Goal: Transaction & Acquisition: Purchase product/service

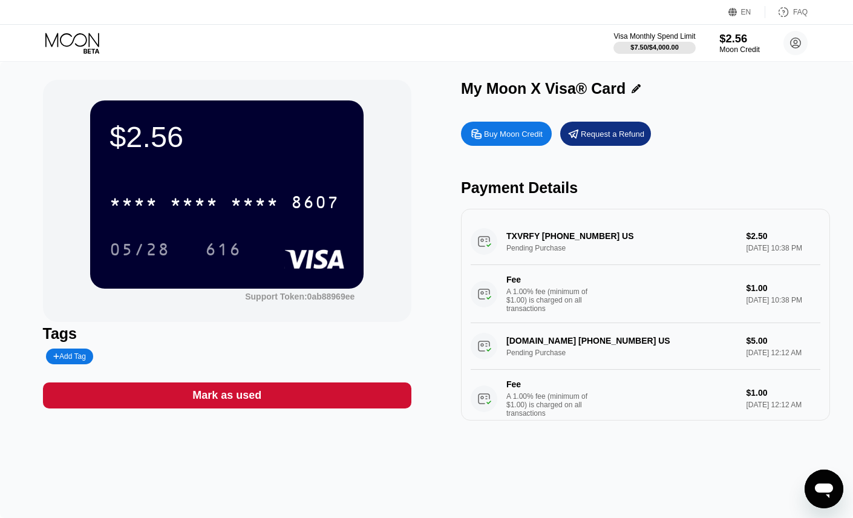
click at [729, 37] on div "$2.56" at bounding box center [739, 38] width 41 height 13
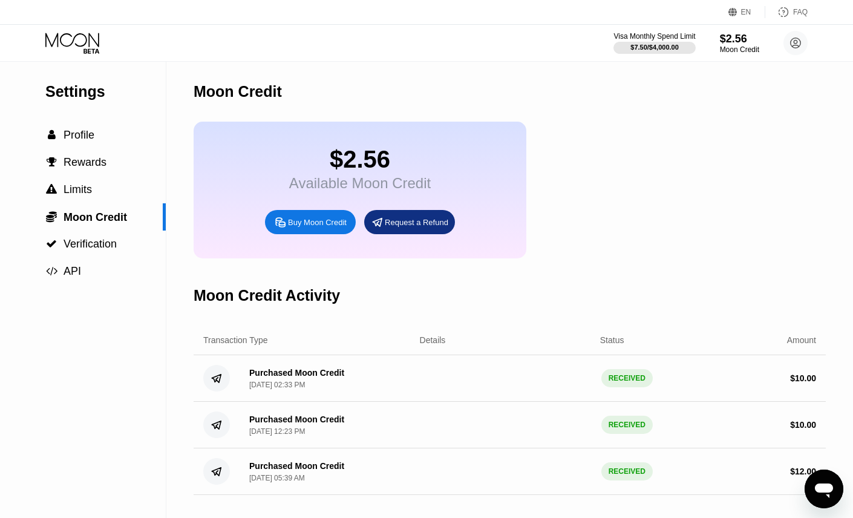
scroll to position [62, 0]
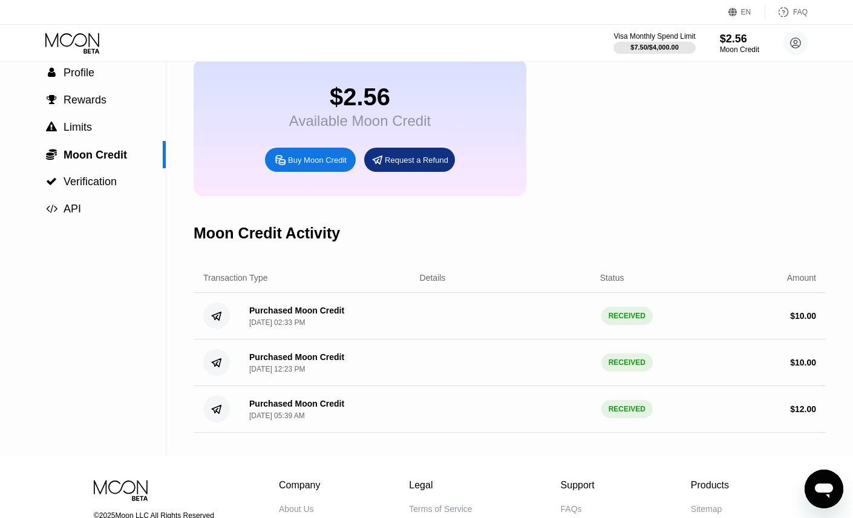
click at [329, 172] on div "Buy Moon Credit" at bounding box center [310, 160] width 91 height 24
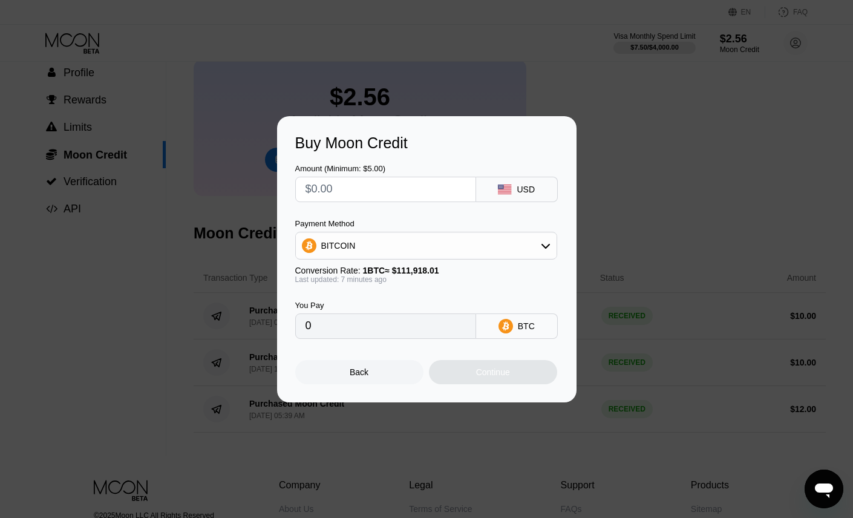
click at [412, 187] on input "text" at bounding box center [385, 189] width 160 height 24
type input "$5"
type input "0.00004458"
type input "$5"
click at [374, 373] on div "Back" at bounding box center [359, 372] width 128 height 24
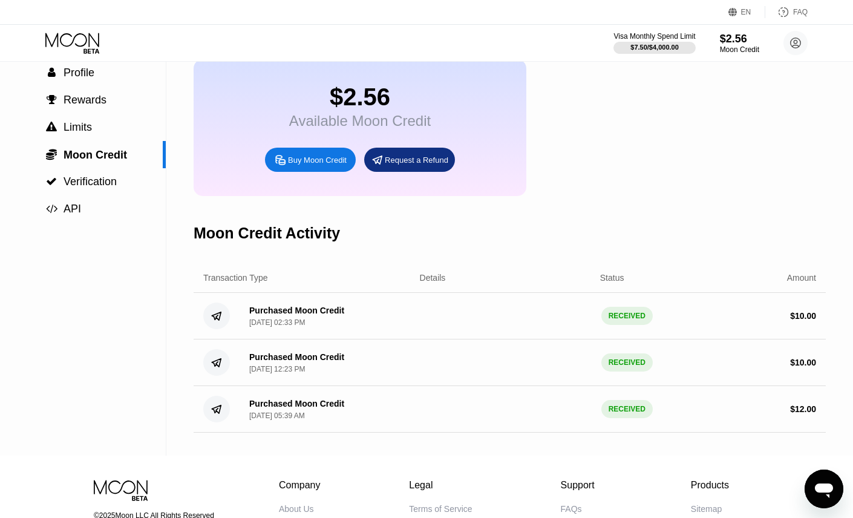
click at [312, 165] on div "Buy Moon Credit" at bounding box center [317, 160] width 59 height 10
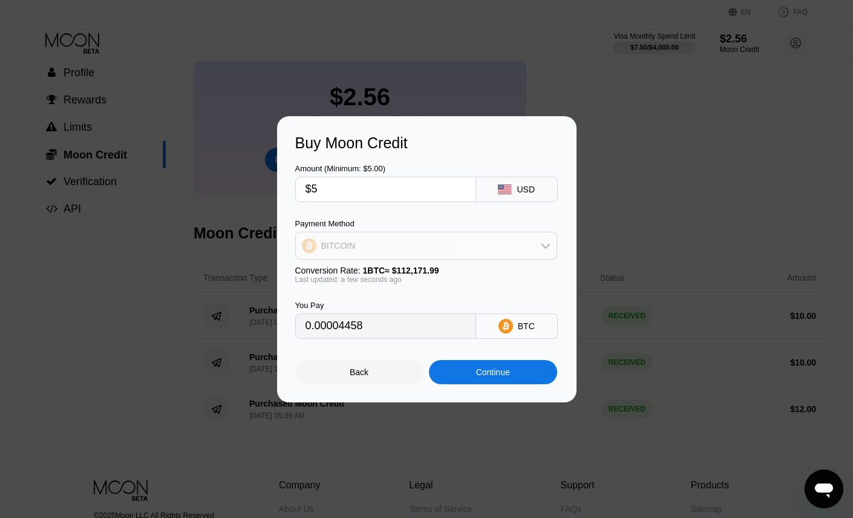
click at [416, 252] on div "BITCOIN" at bounding box center [426, 245] width 261 height 24
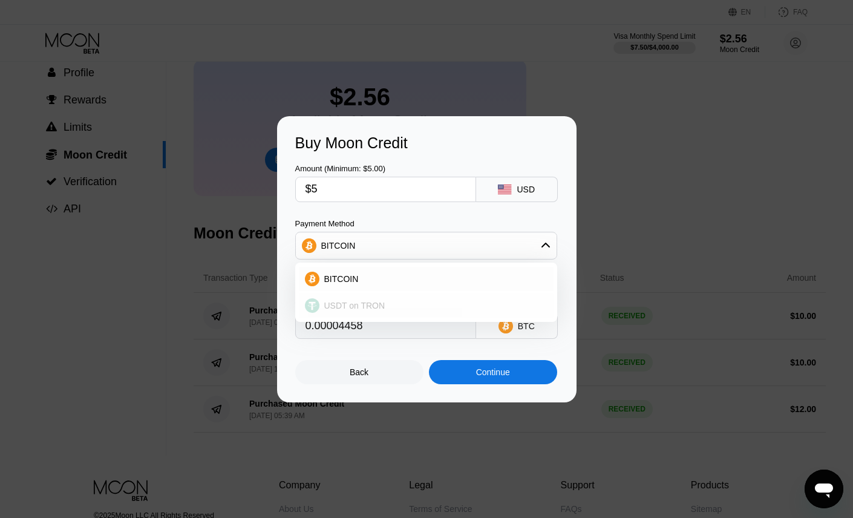
click at [371, 309] on span "USDT on TRON" at bounding box center [354, 306] width 61 height 10
type input "5.05"
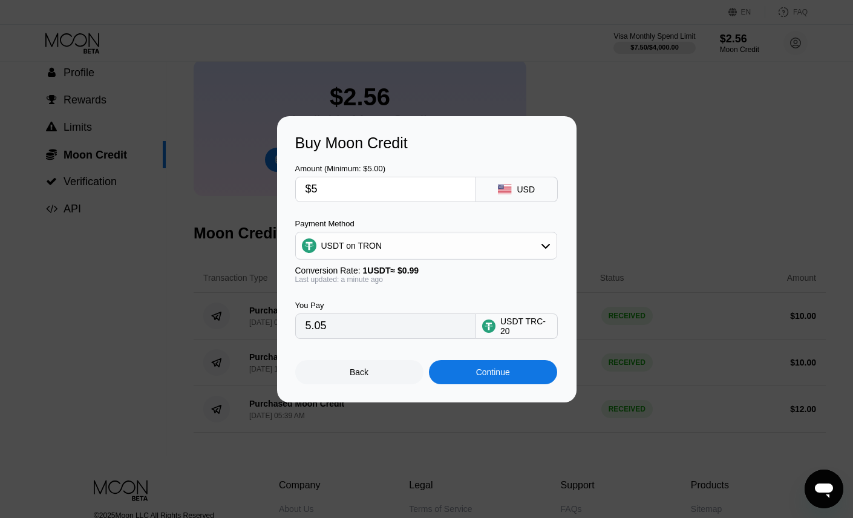
click at [453, 373] on div "Continue" at bounding box center [493, 372] width 128 height 24
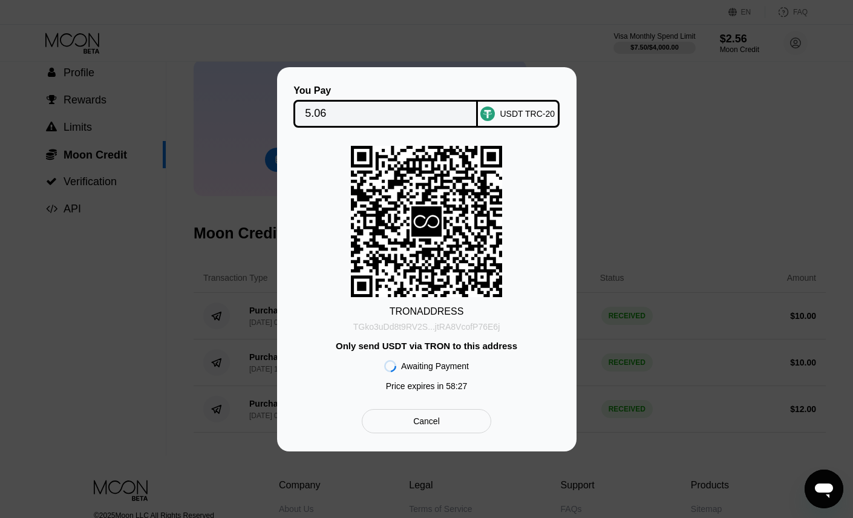
click at [434, 327] on div "TGko3uDd8t9RV2S...jtRA8VcofP76E6j" at bounding box center [426, 327] width 147 height 10
click at [438, 426] on div "Cancel" at bounding box center [426, 420] width 27 height 11
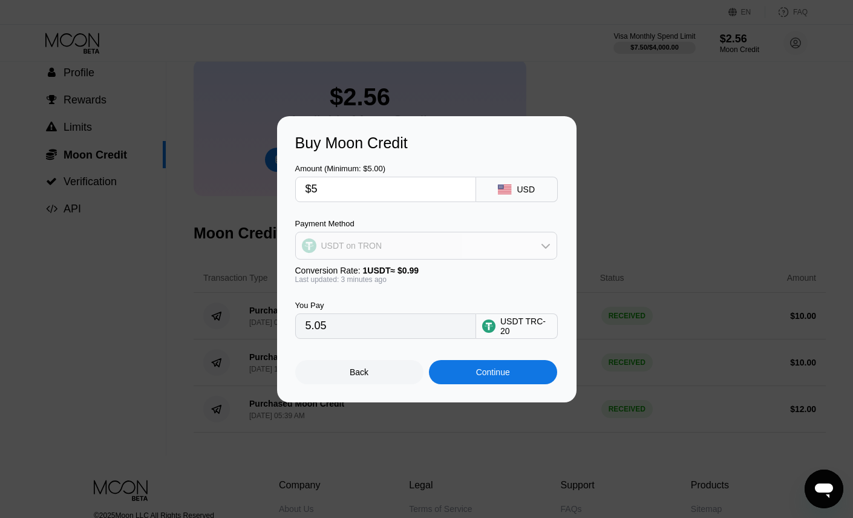
click at [538, 241] on div "USDT on TRON" at bounding box center [426, 245] width 261 height 24
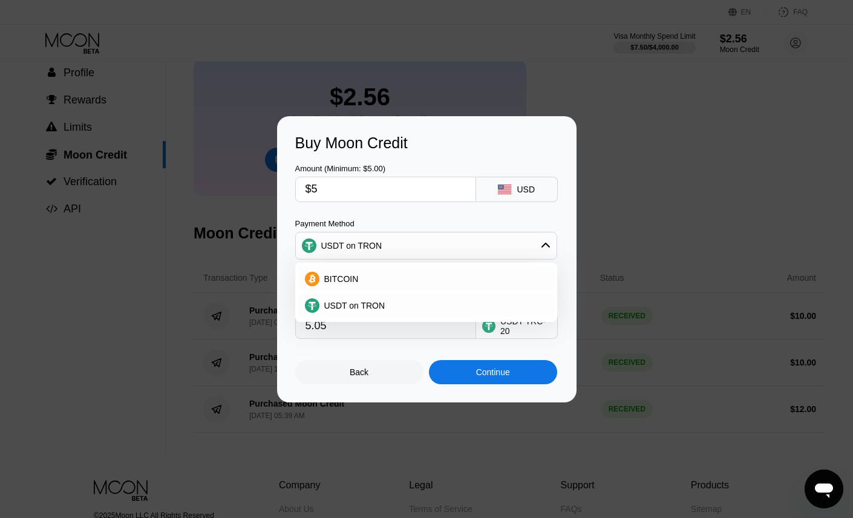
click at [384, 372] on div "Back" at bounding box center [359, 372] width 128 height 24
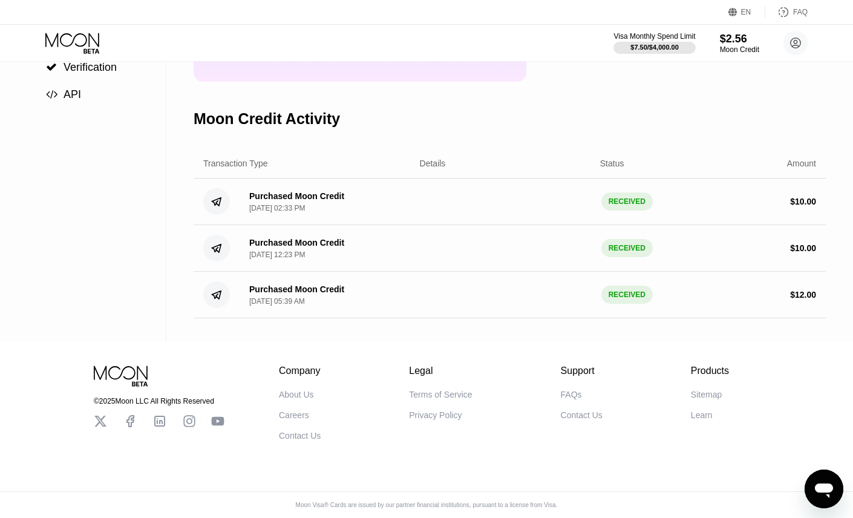
scroll to position [0, 0]
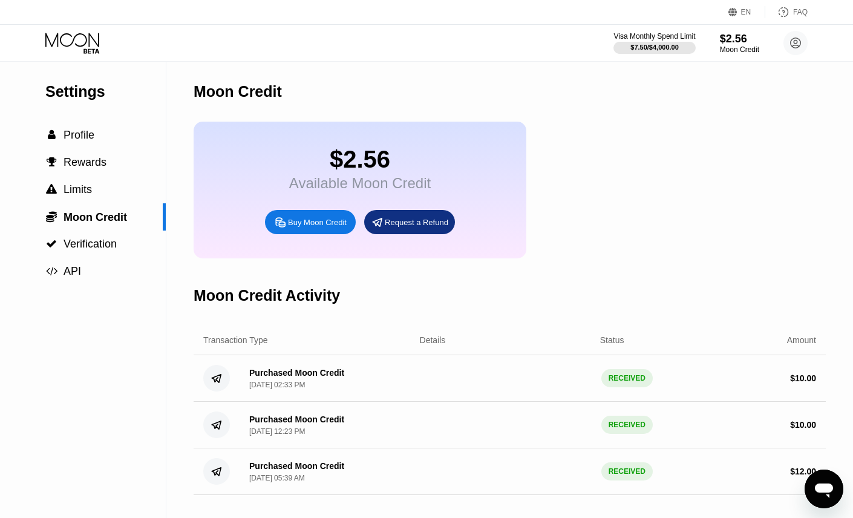
click at [81, 44] on icon at bounding box center [73, 43] width 56 height 21
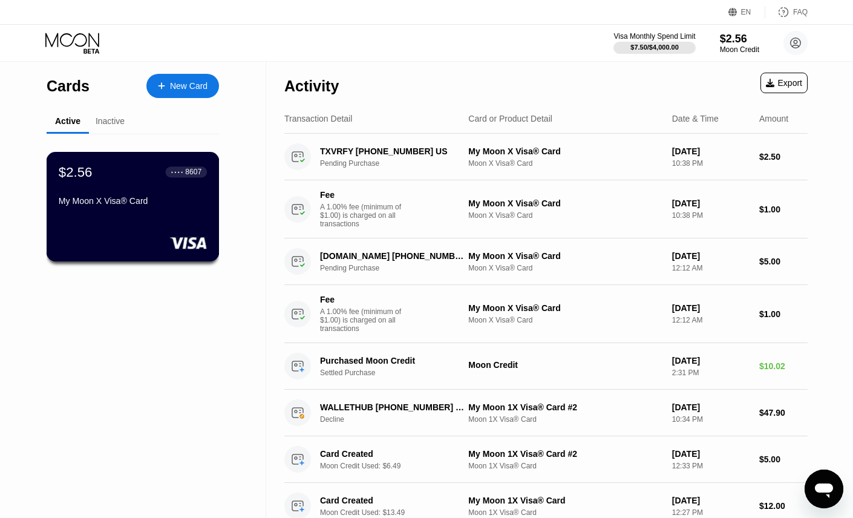
click at [123, 179] on div "$2.56 ● ● ● ● 8607" at bounding box center [133, 172] width 148 height 16
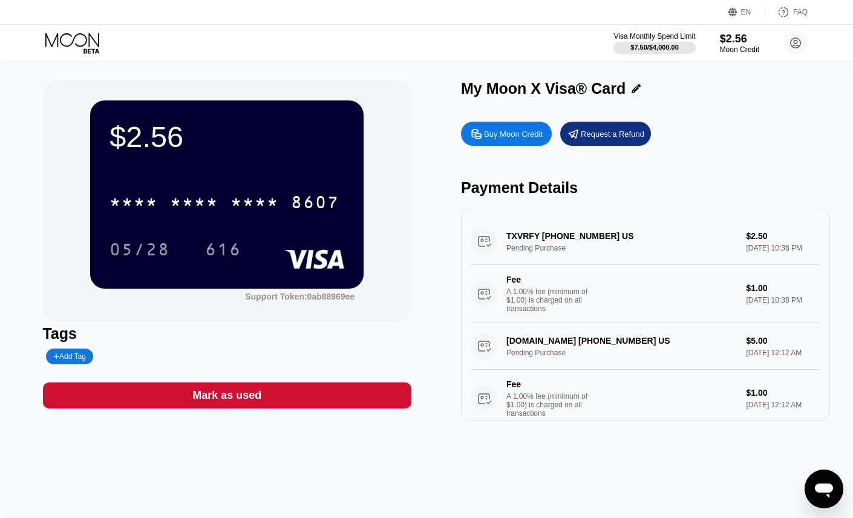
click at [538, 144] on div "Buy Moon Credit" at bounding box center [506, 134] width 91 height 24
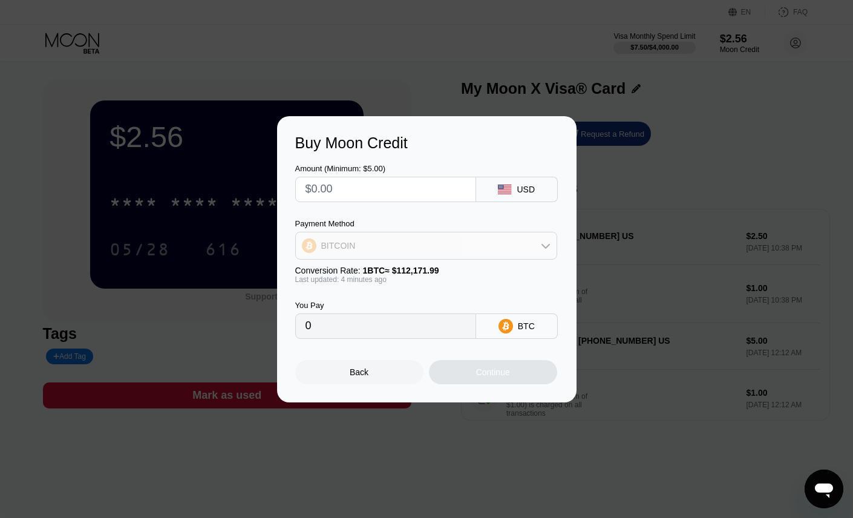
click at [490, 249] on div "BITCOIN" at bounding box center [426, 245] width 261 height 24
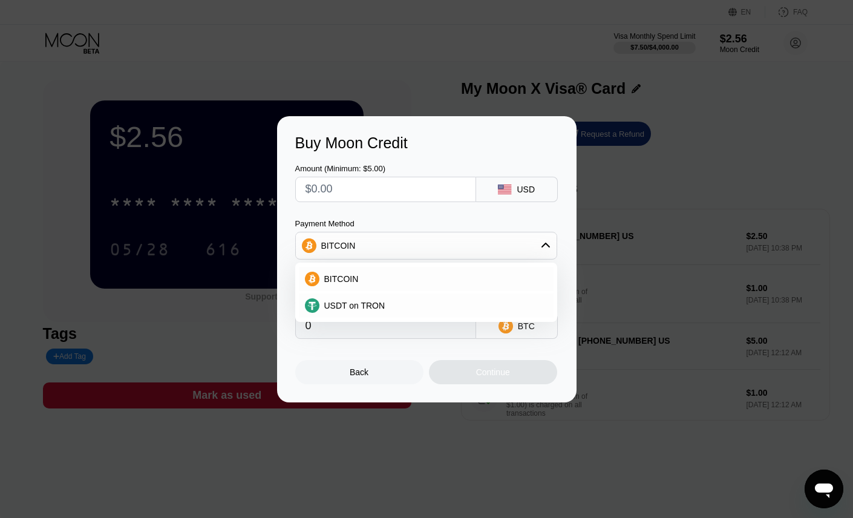
click at [623, 253] on div "Buy Moon Credit Amount (Minimum: $5.00) USD Payment Method BITCOIN BITCOIN USDT…" at bounding box center [426, 259] width 853 height 286
click at [367, 373] on div "Back" at bounding box center [359, 372] width 19 height 10
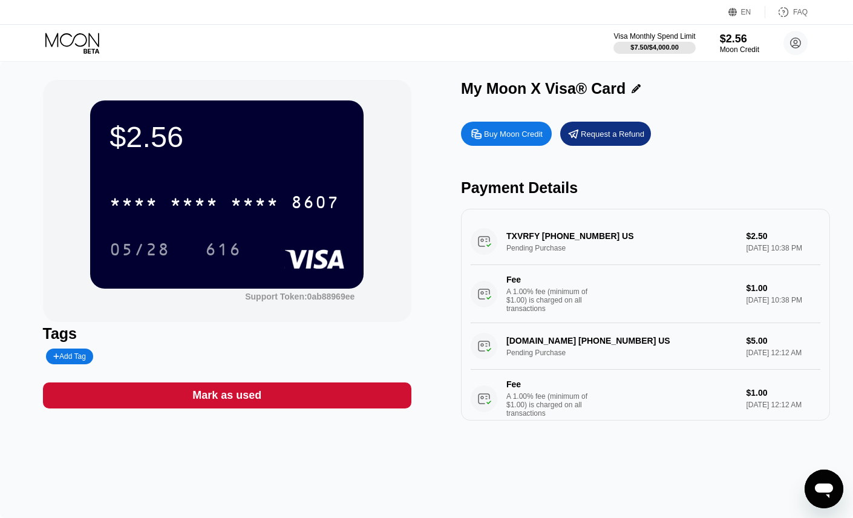
click at [229, 275] on div "$2.56 * * * * * * * * * * * * 8607 05/28 616" at bounding box center [226, 193] width 273 height 187
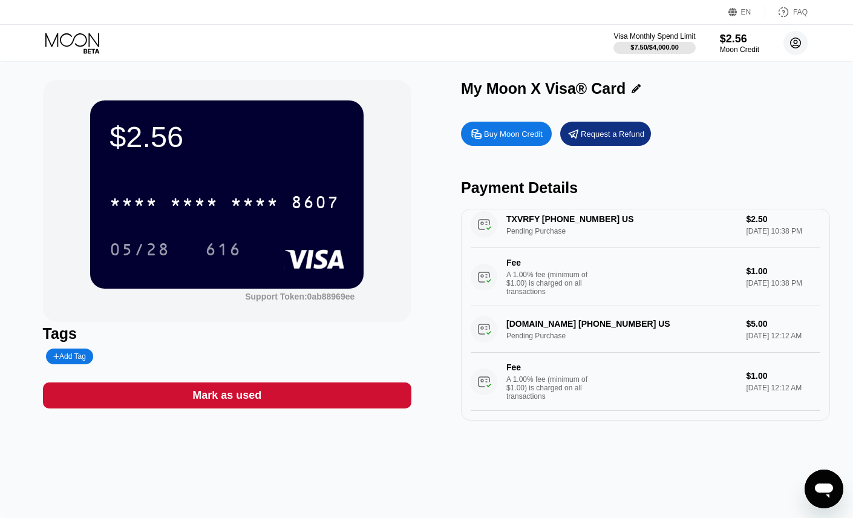
click at [796, 44] on icon at bounding box center [795, 43] width 7 height 7
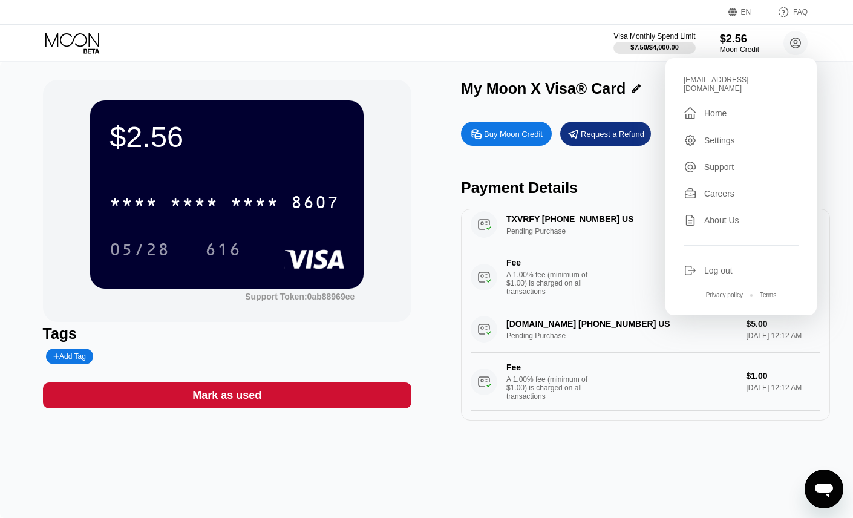
click at [536, 65] on div "$2.56 * * * * * * * * * * * * 8607 05/28 616 Support Token: 0ab88969ee Tags Add…" at bounding box center [426, 290] width 853 height 456
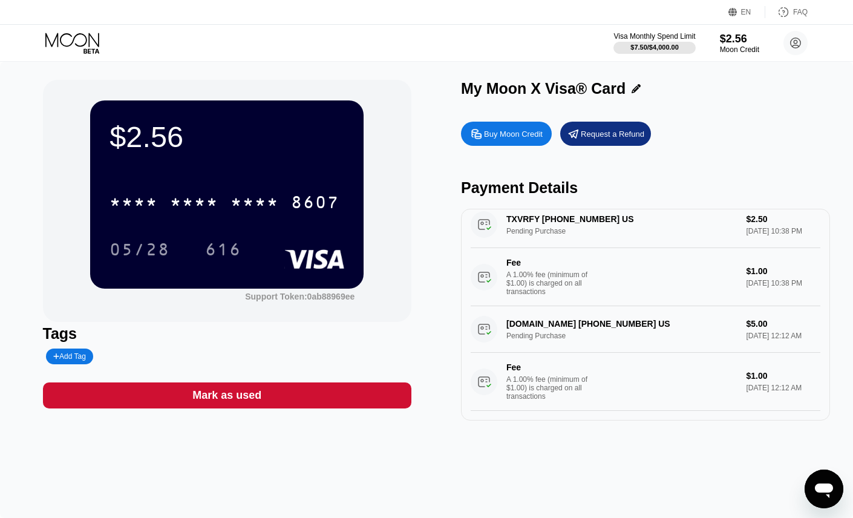
click at [304, 120] on div "$2.56" at bounding box center [226, 137] width 235 height 34
click at [90, 37] on icon at bounding box center [72, 40] width 54 height 14
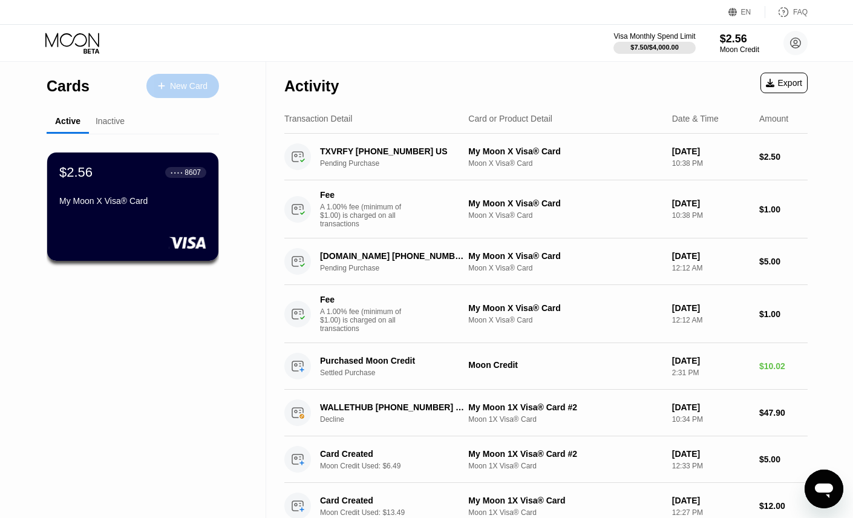
click at [187, 89] on div "New Card" at bounding box center [188, 86] width 37 height 10
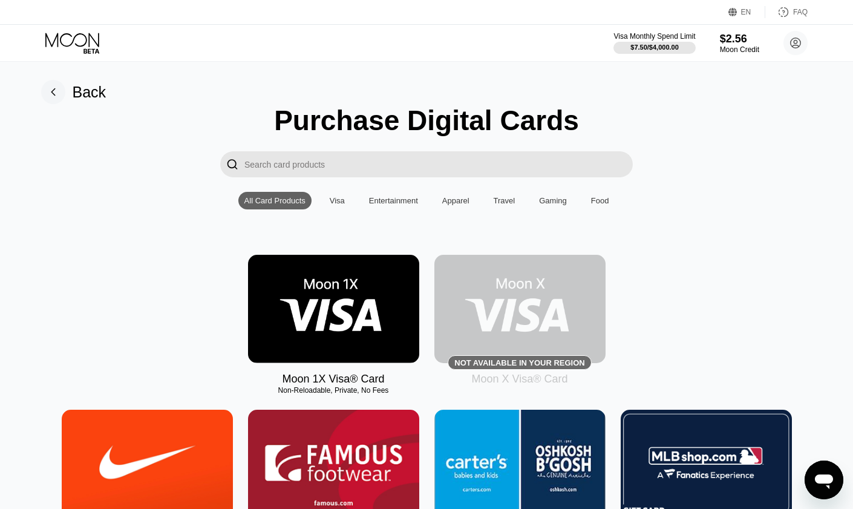
click at [56, 93] on rect at bounding box center [53, 92] width 24 height 24
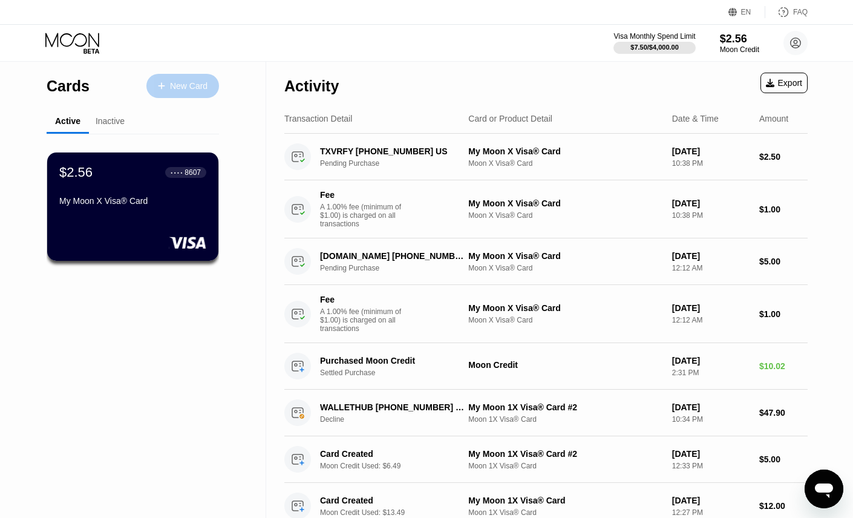
click at [162, 88] on icon at bounding box center [161, 86] width 7 height 8
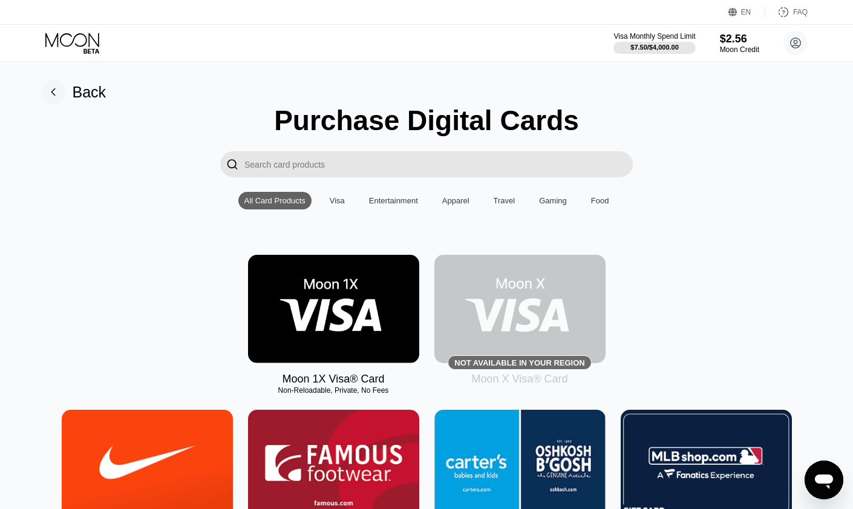
click at [51, 93] on icon at bounding box center [53, 92] width 4 height 7
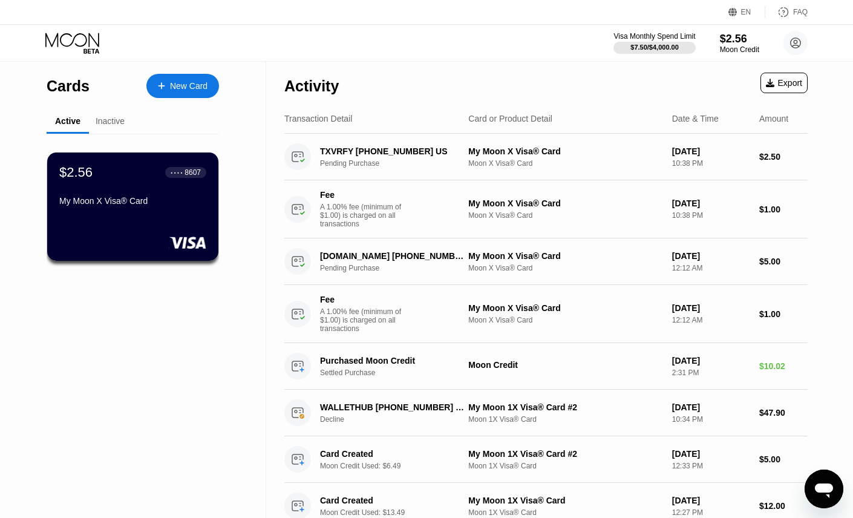
click at [166, 95] on div "New Card" at bounding box center [182, 86] width 73 height 24
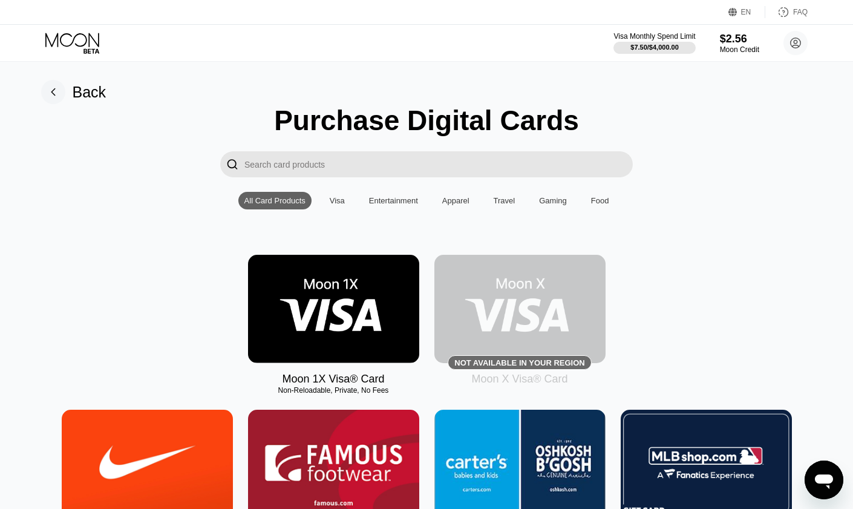
click at [554, 367] on div "Not available in your region" at bounding box center [519, 362] width 130 height 9
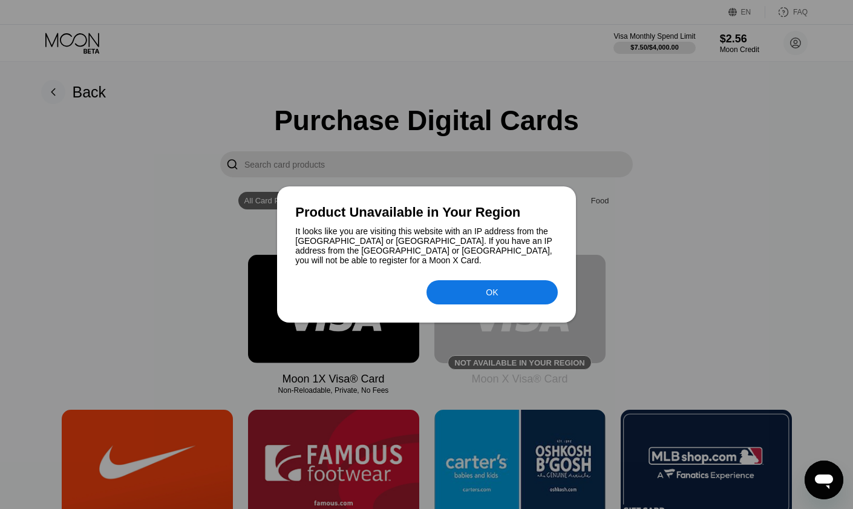
click at [464, 293] on div "OK" at bounding box center [491, 292] width 131 height 24
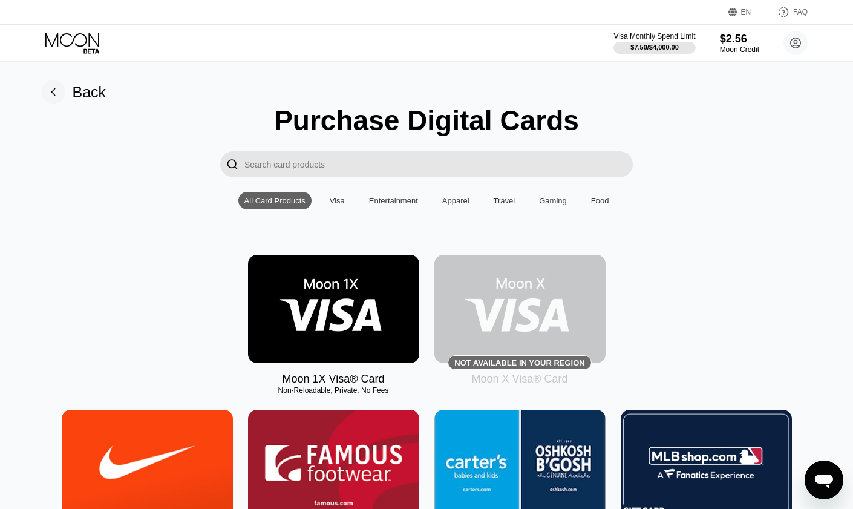
click at [511, 362] on div "Not available in your region" at bounding box center [519, 362] width 143 height 15
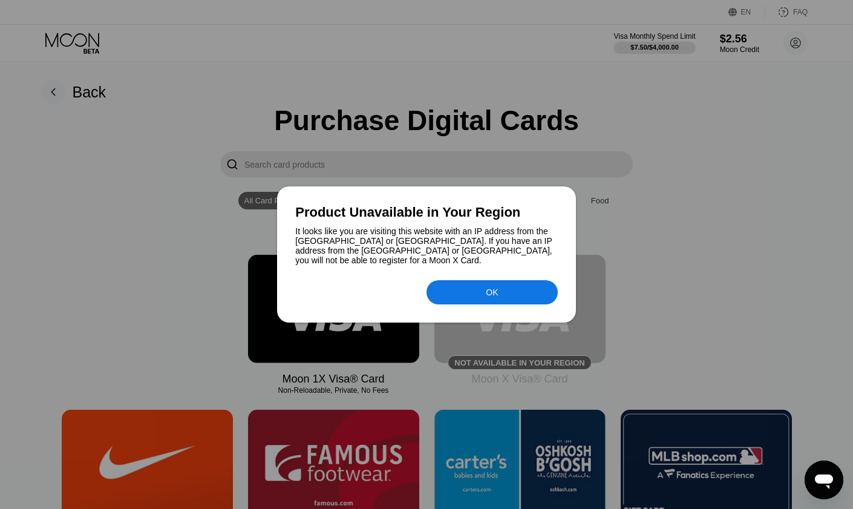
click at [464, 293] on div "OK" at bounding box center [491, 292] width 131 height 24
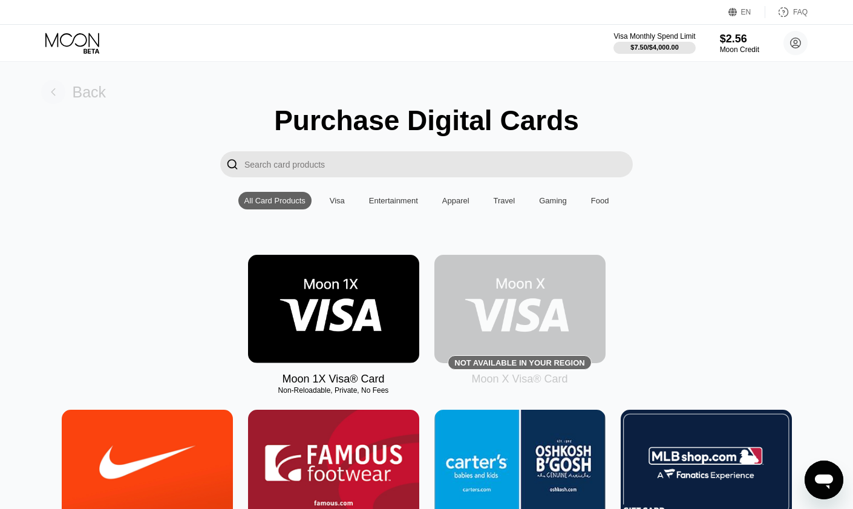
click at [85, 98] on div "Back" at bounding box center [90, 92] width 34 height 18
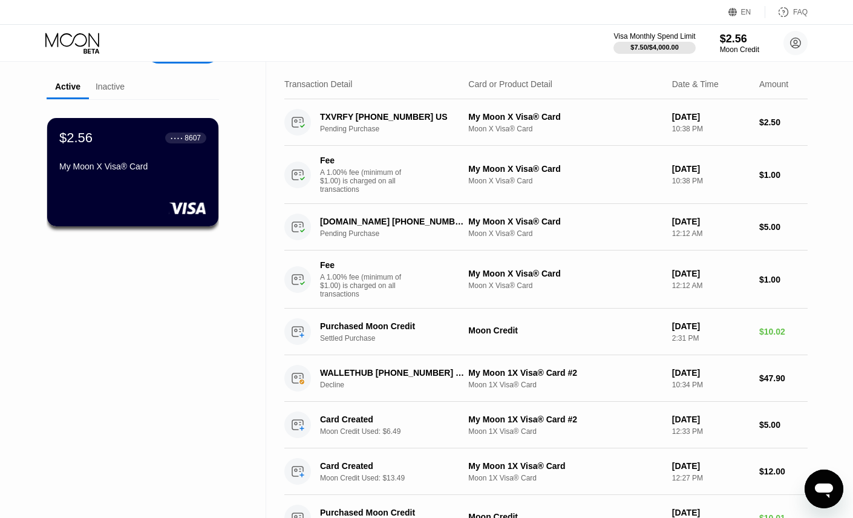
scroll to position [38, 0]
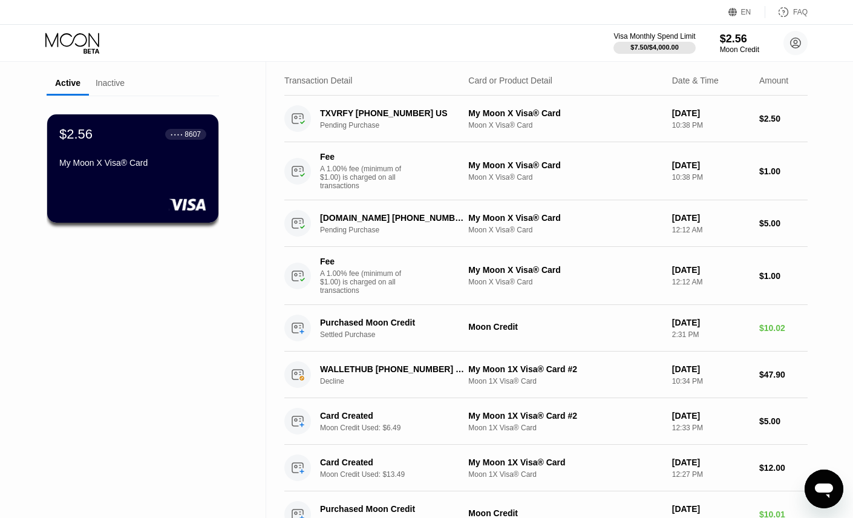
click at [111, 90] on div "Inactive" at bounding box center [110, 84] width 42 height 24
click at [111, 85] on div "Inactive" at bounding box center [110, 83] width 29 height 10
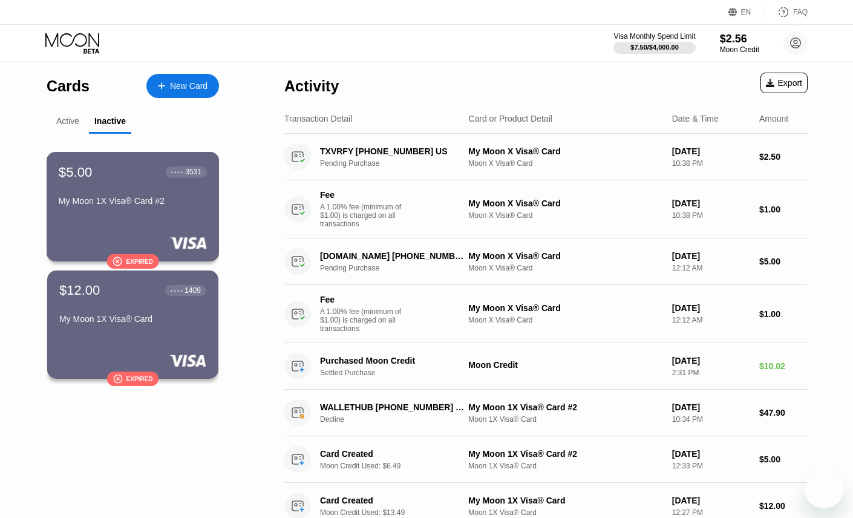
click at [139, 184] on div "$5.00 ● ● ● ● 3531 My Moon 1X Visa® Card #2  Expired" at bounding box center [133, 206] width 173 height 109
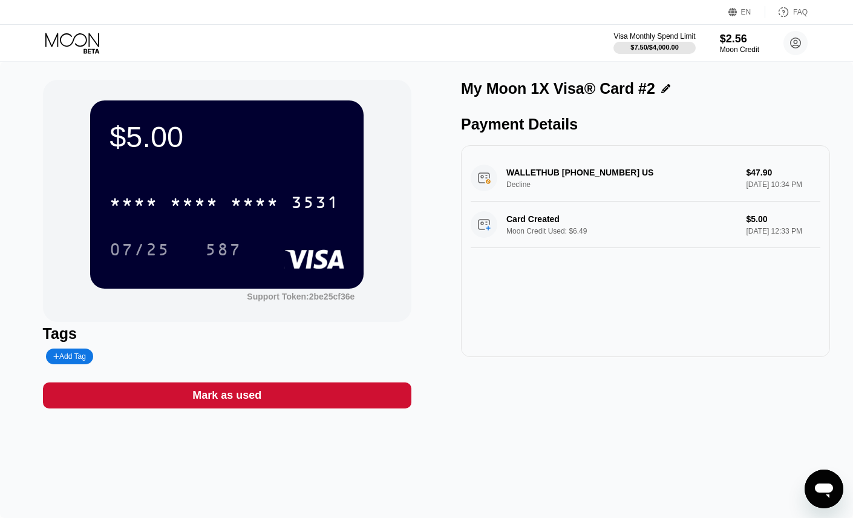
click at [70, 43] on icon at bounding box center [73, 43] width 56 height 21
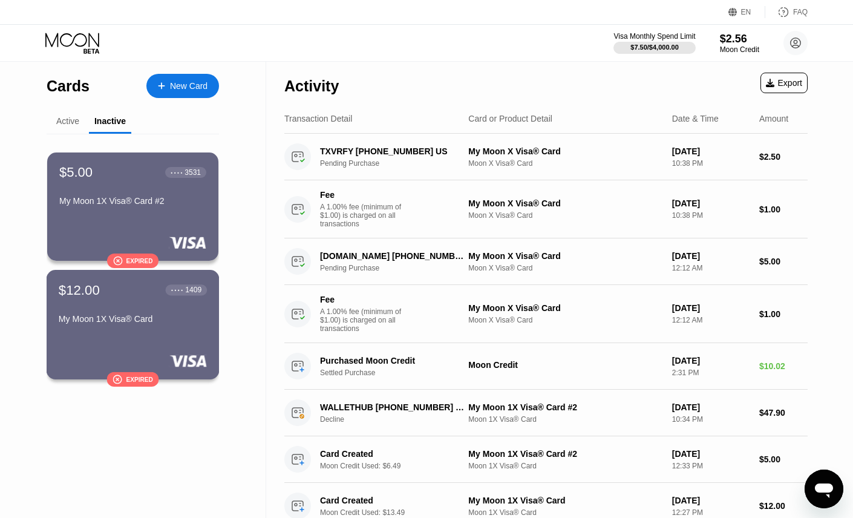
click at [89, 275] on div "$12.00 ● ● ● ● 1409 My Moon 1X Visa® Card  Expired" at bounding box center [133, 324] width 173 height 109
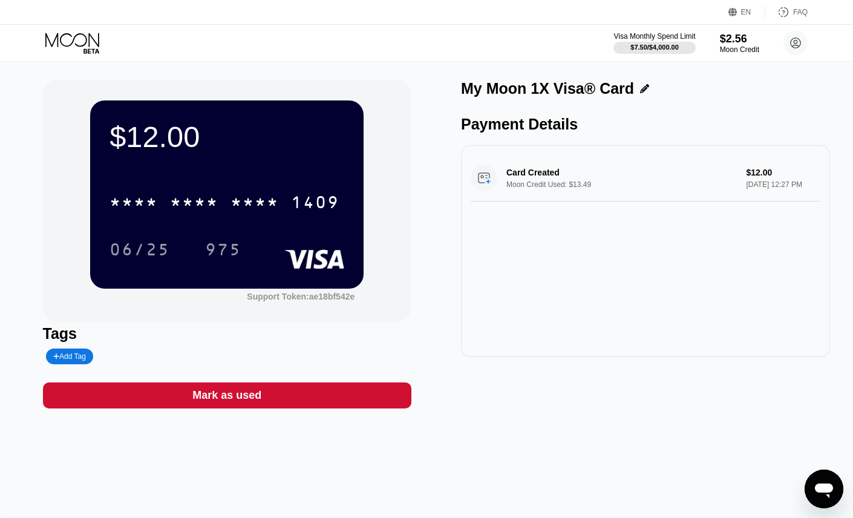
click at [83, 45] on icon at bounding box center [72, 40] width 54 height 14
